Goal: Task Accomplishment & Management: Complete application form

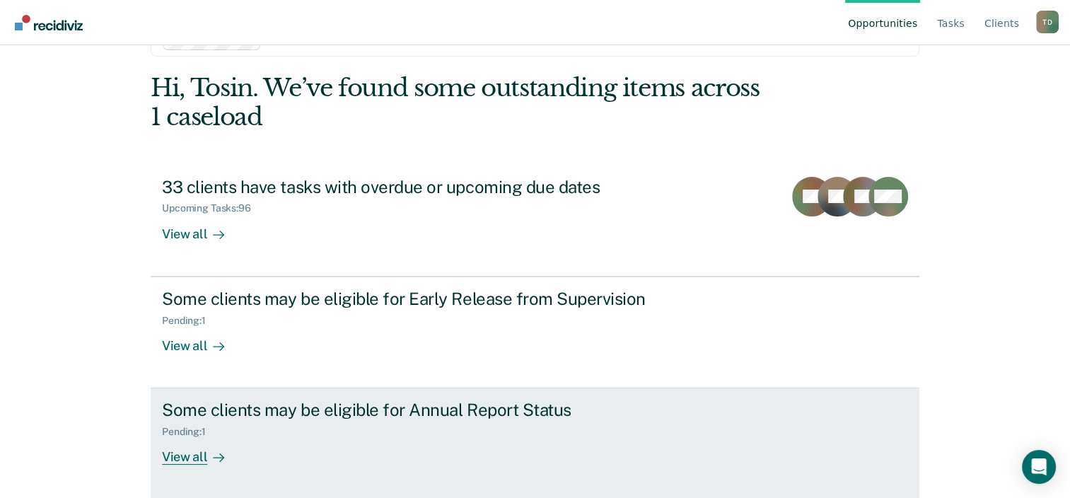
scroll to position [46, 0]
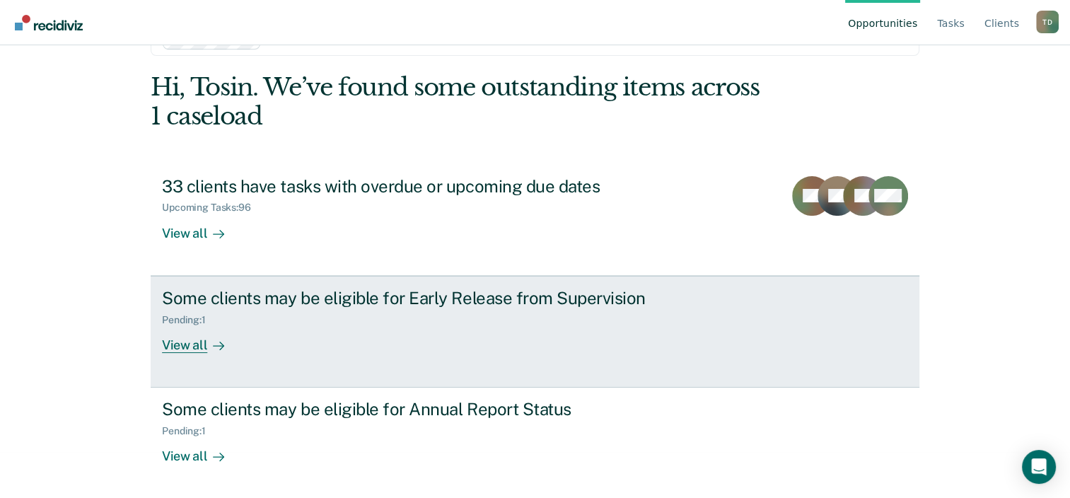
click at [194, 316] on div "Pending : 1" at bounding box center [189, 320] width 55 height 12
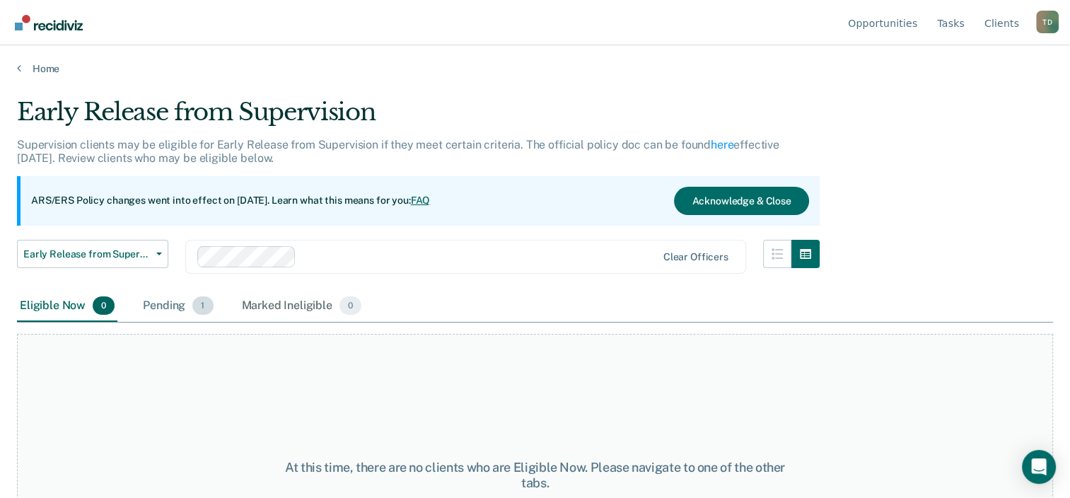
click at [171, 303] on div "Pending 1" at bounding box center [178, 306] width 76 height 31
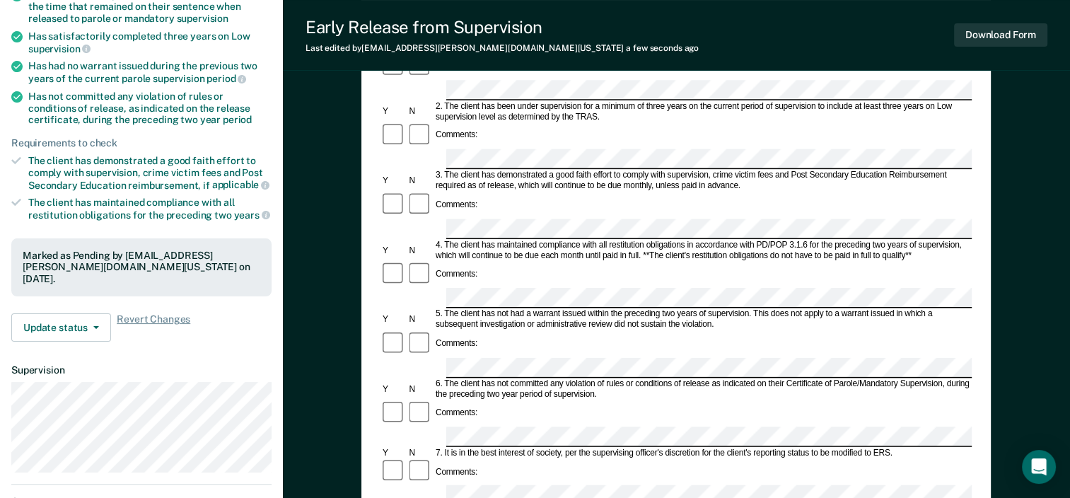
scroll to position [283, 0]
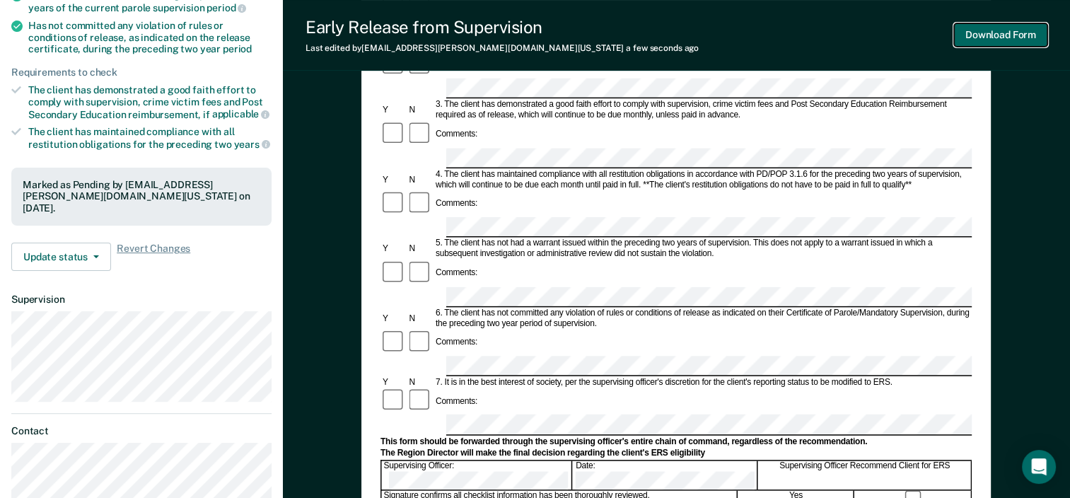
click at [995, 33] on button "Download Form" at bounding box center [1000, 34] width 93 height 23
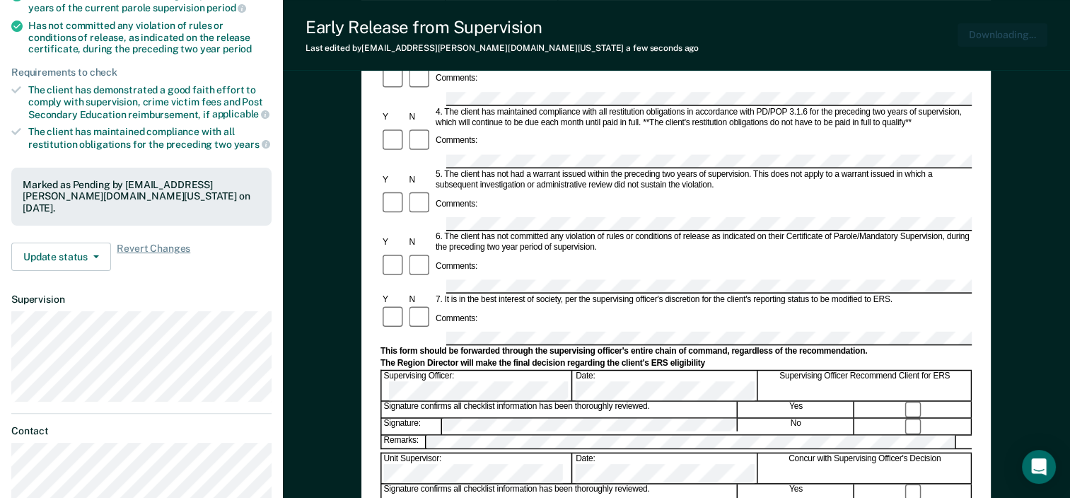
scroll to position [0, 0]
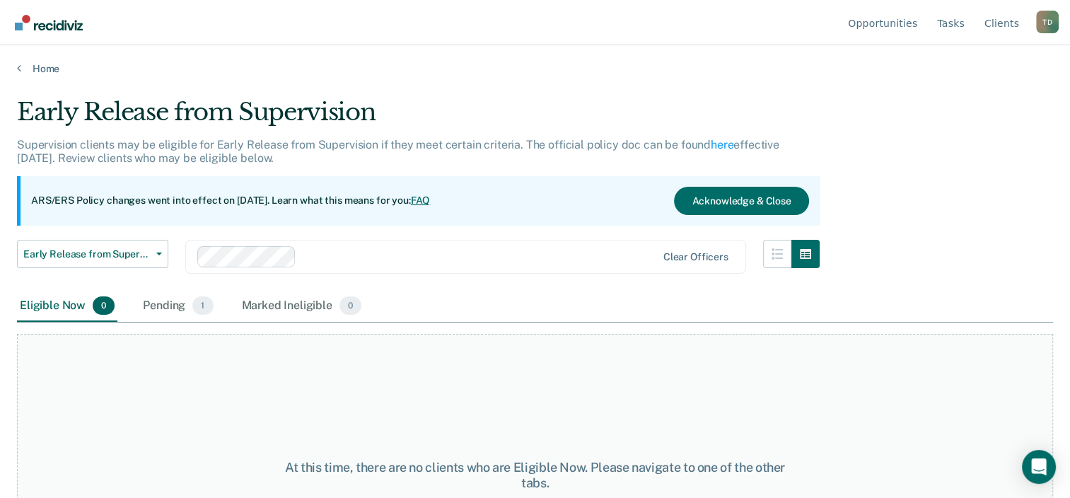
scroll to position [46, 0]
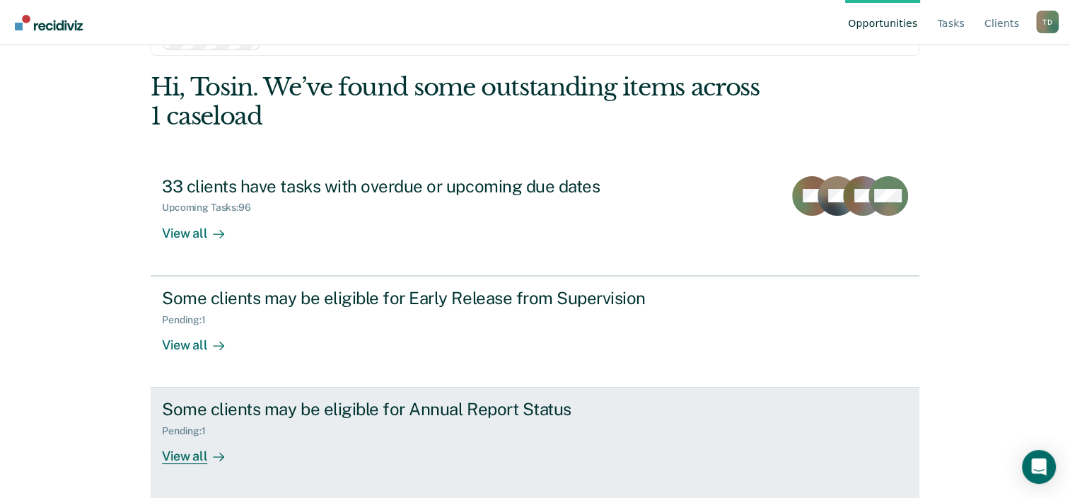
click at [179, 428] on div "Pending : 1" at bounding box center [189, 431] width 55 height 12
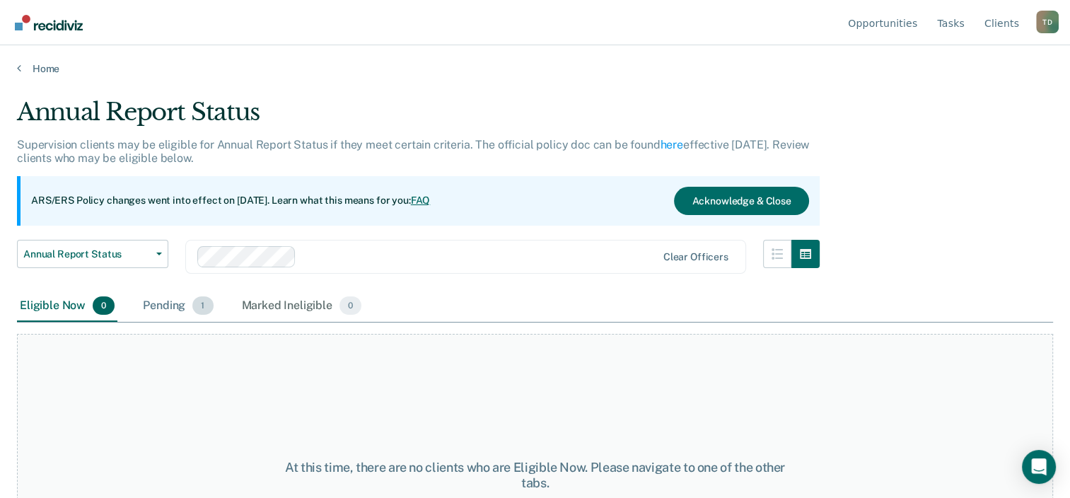
click at [171, 301] on div "Pending 1" at bounding box center [178, 306] width 76 height 31
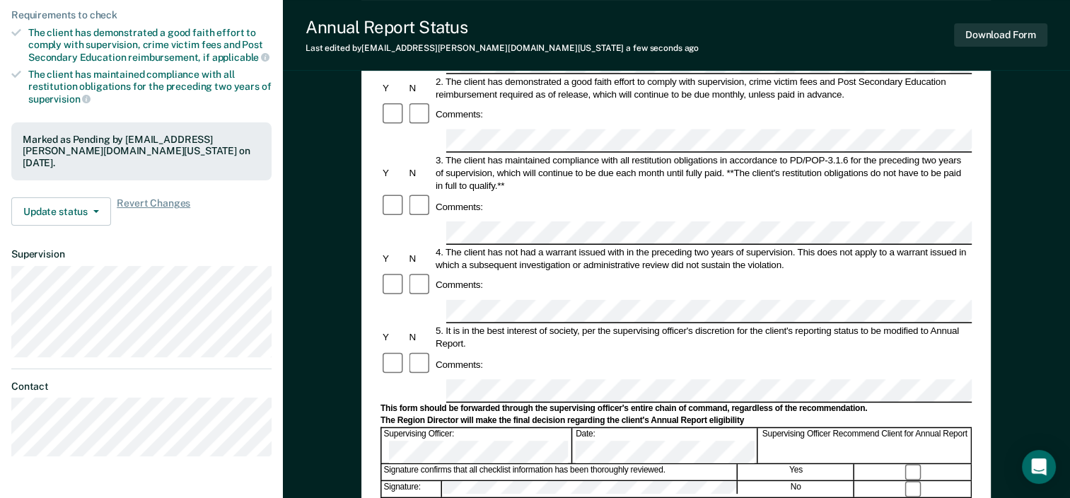
scroll to position [283, 0]
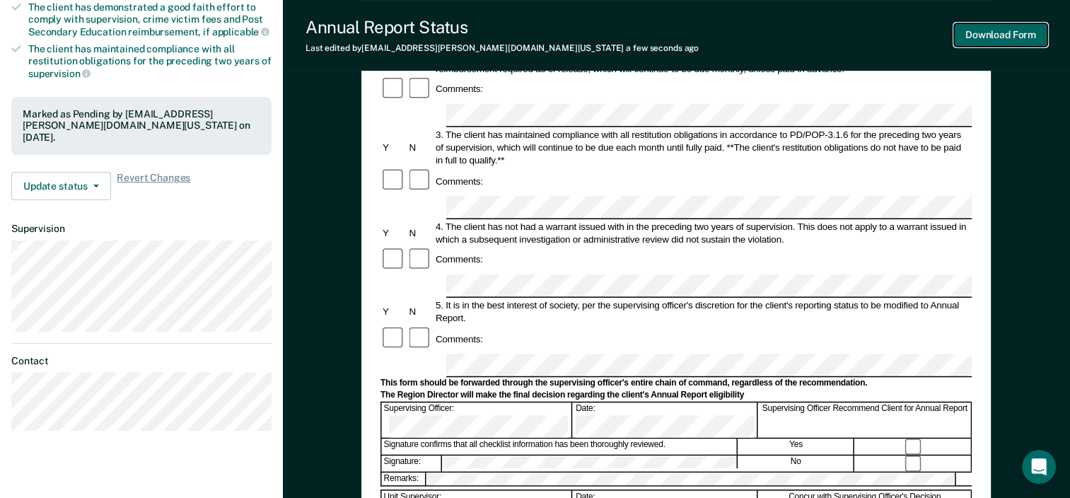
click at [996, 32] on button "Download Form" at bounding box center [1000, 34] width 93 height 23
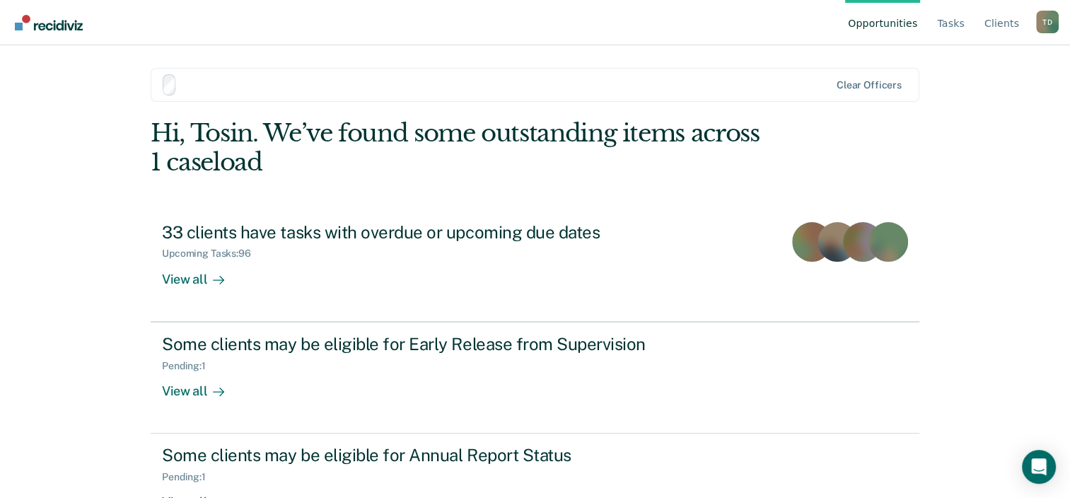
scroll to position [46, 0]
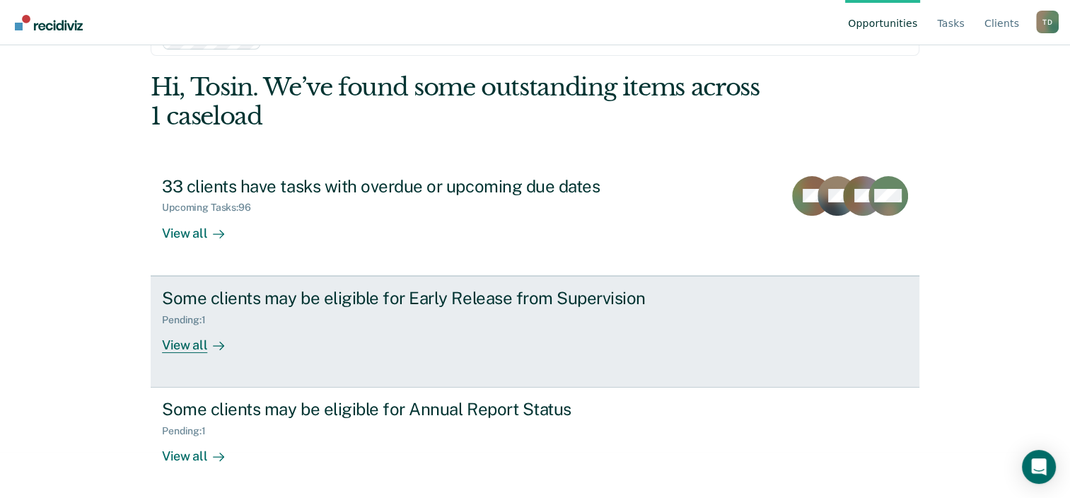
click at [185, 344] on div "View all" at bounding box center [201, 339] width 79 height 28
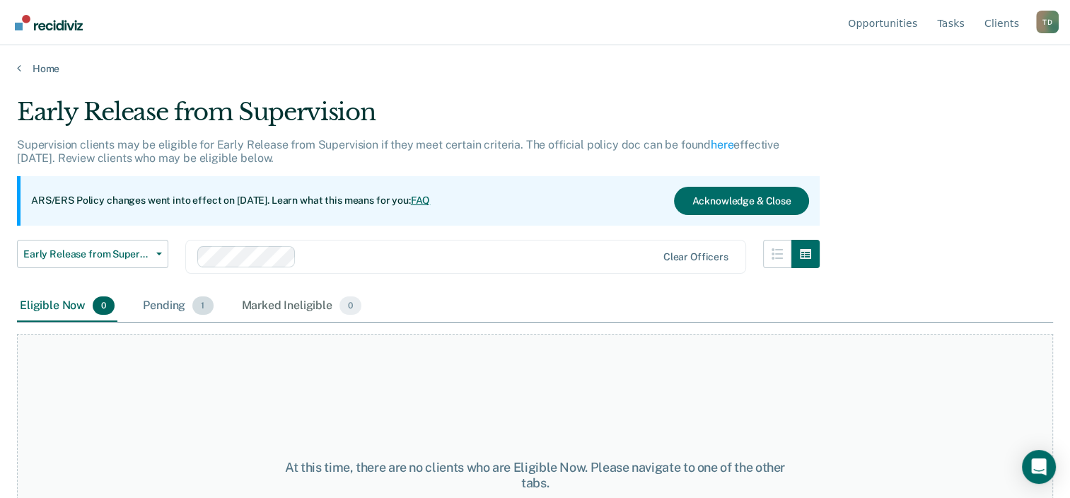
click at [170, 303] on div "Pending 1" at bounding box center [178, 306] width 76 height 31
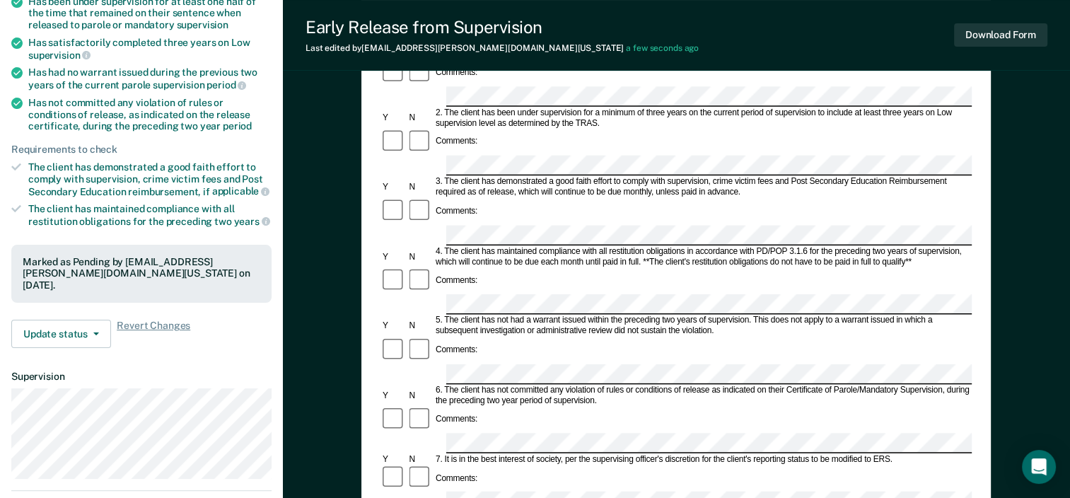
scroll to position [212, 0]
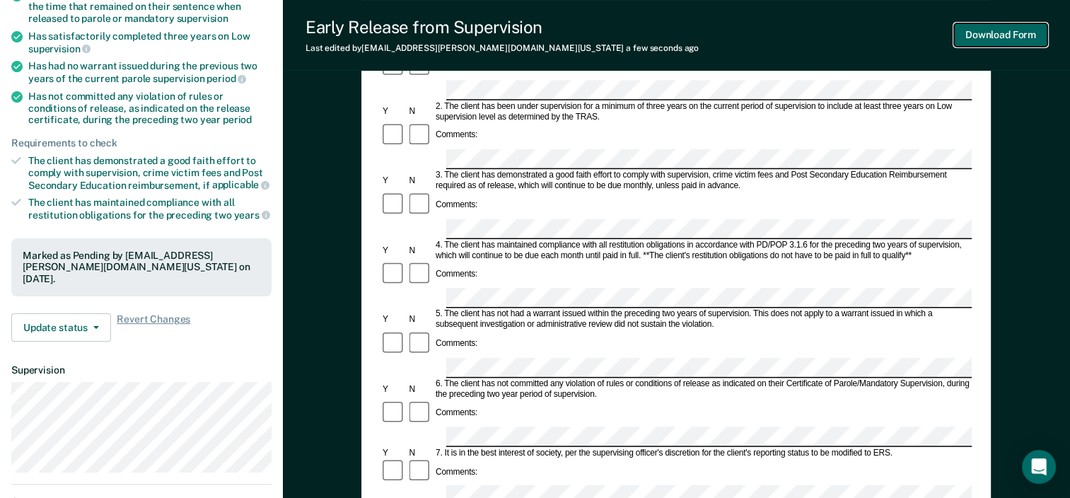
click at [1002, 33] on button "Download Form" at bounding box center [1000, 34] width 93 height 23
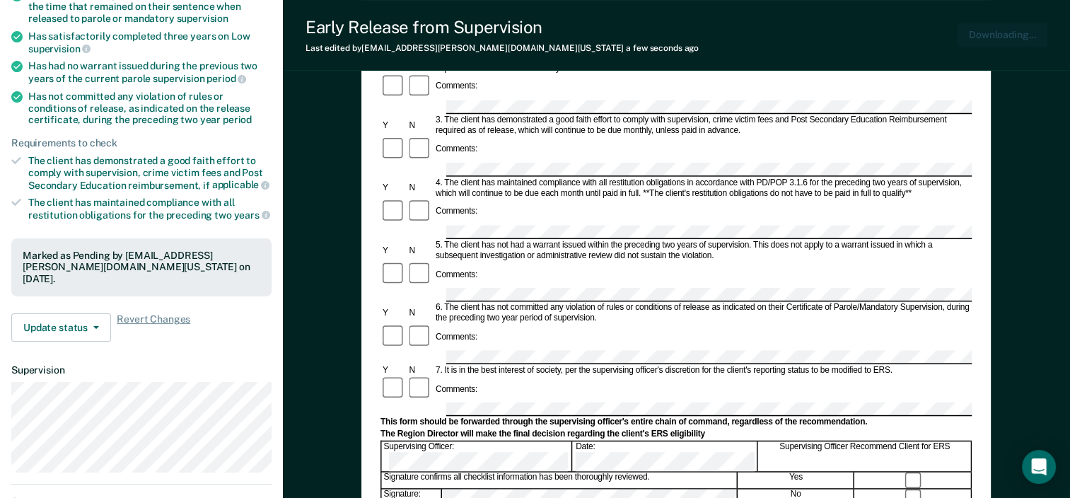
scroll to position [0, 0]
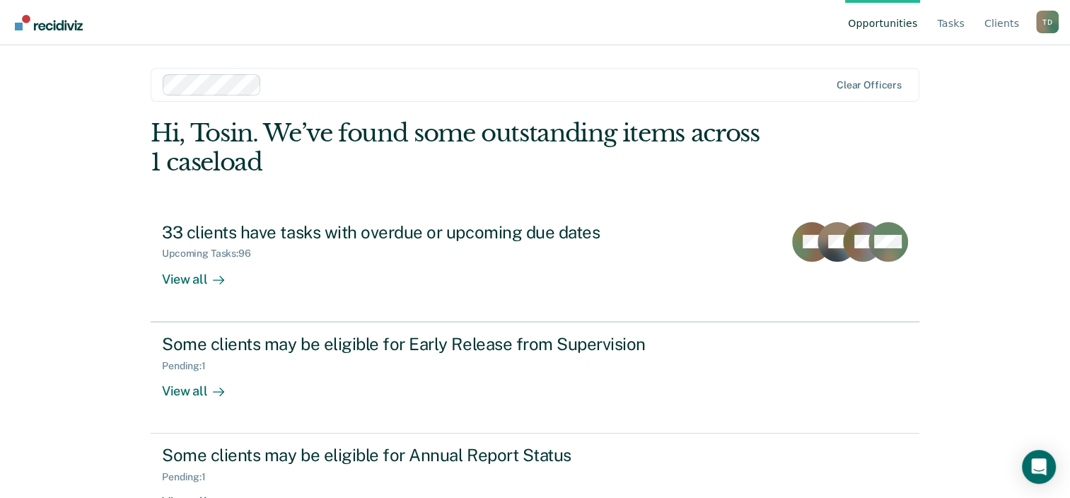
scroll to position [46, 0]
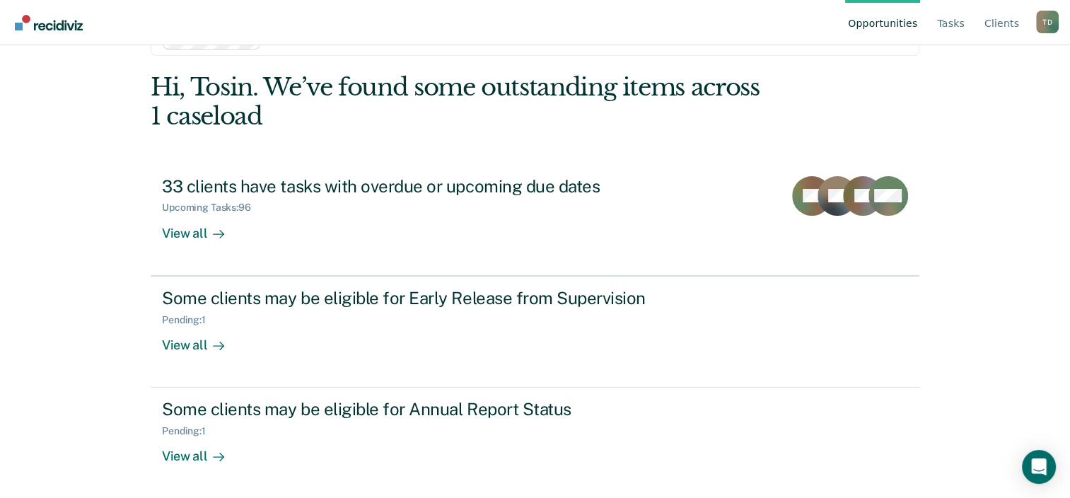
click at [1050, 22] on div "T D" at bounding box center [1048, 22] width 23 height 23
click at [981, 109] on link "Log Out" at bounding box center [990, 111] width 91 height 12
